Goal: Browse casually

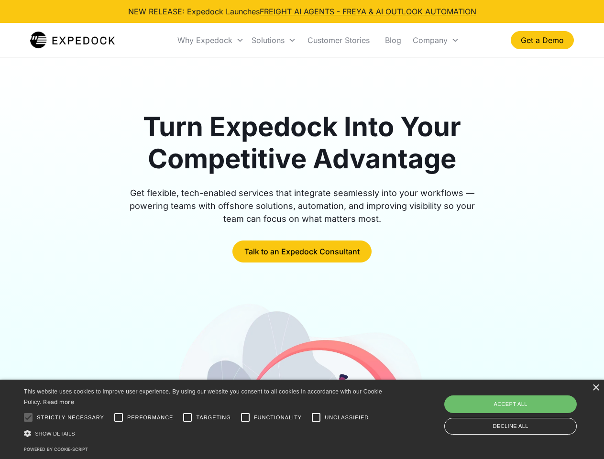
click at [211, 40] on div "Why Expedock" at bounding box center [204, 40] width 55 height 10
click at [274, 40] on div "Solutions" at bounding box center [268, 40] width 33 height 10
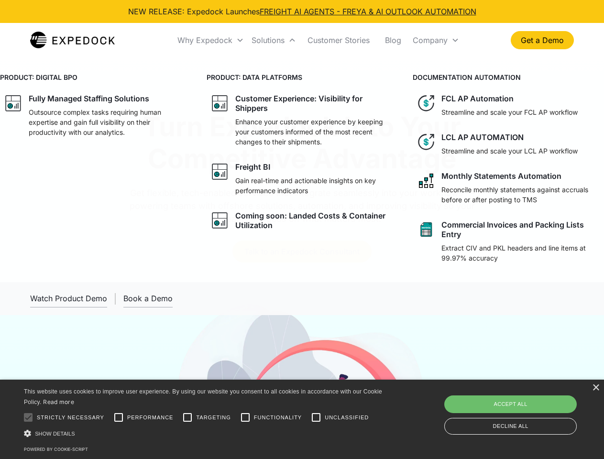
click at [436, 40] on div "Company" at bounding box center [430, 40] width 35 height 10
click at [28, 418] on div at bounding box center [28, 417] width 19 height 19
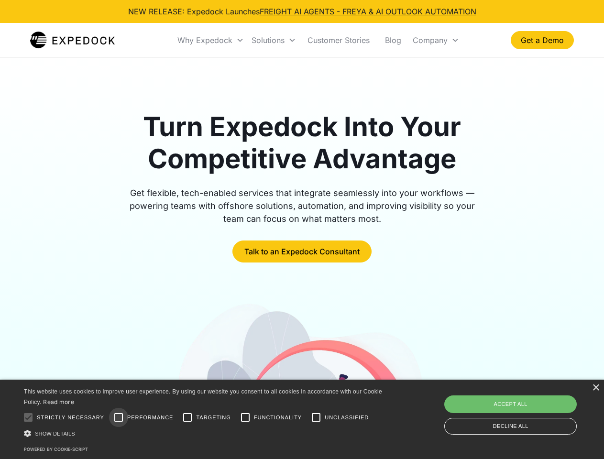
click at [119, 418] on input "Performance" at bounding box center [118, 417] width 19 height 19
checkbox input "true"
click at [187, 418] on input "Targeting" at bounding box center [187, 417] width 19 height 19
checkbox input "true"
click at [245, 418] on input "Functionality" at bounding box center [245, 417] width 19 height 19
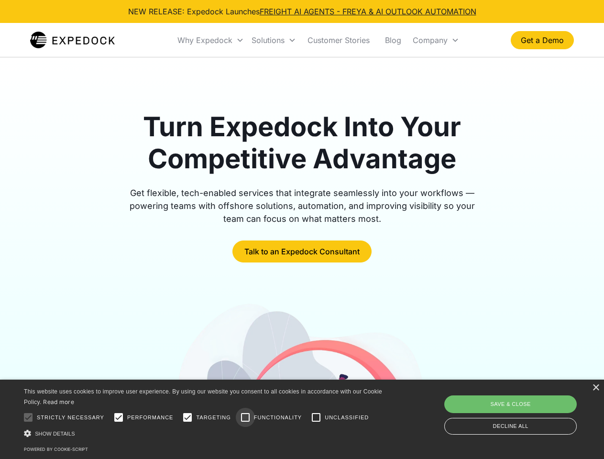
checkbox input "true"
click at [316, 418] on input "Unclassified" at bounding box center [316, 417] width 19 height 19
checkbox input "true"
click at [205, 433] on div "Show details Hide details" at bounding box center [205, 434] width 362 height 10
